Goal: Information Seeking & Learning: Find specific page/section

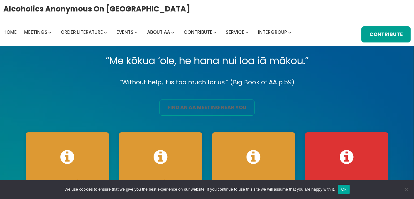
click at [191, 109] on link "find an aa meeting near you" at bounding box center [206, 107] width 95 height 16
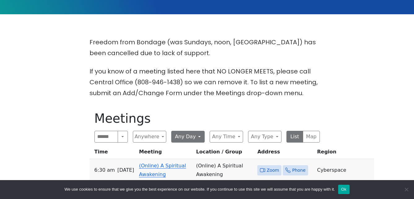
scroll to position [155, 0]
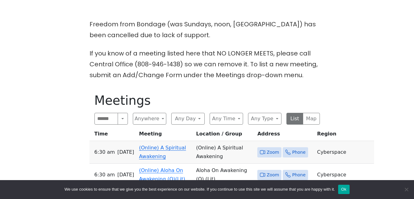
click at [166, 148] on link "(Online) A Spiritual Awakening" at bounding box center [162, 151] width 47 height 15
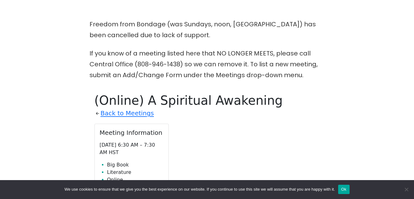
scroll to position [243, 0]
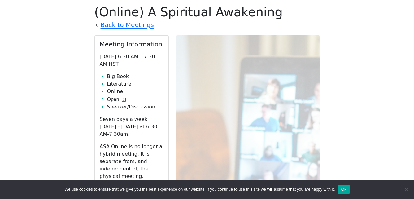
click at [140, 185] on link "Zoom" at bounding box center [132, 191] width 64 height 12
